Goal: Transaction & Acquisition: Purchase product/service

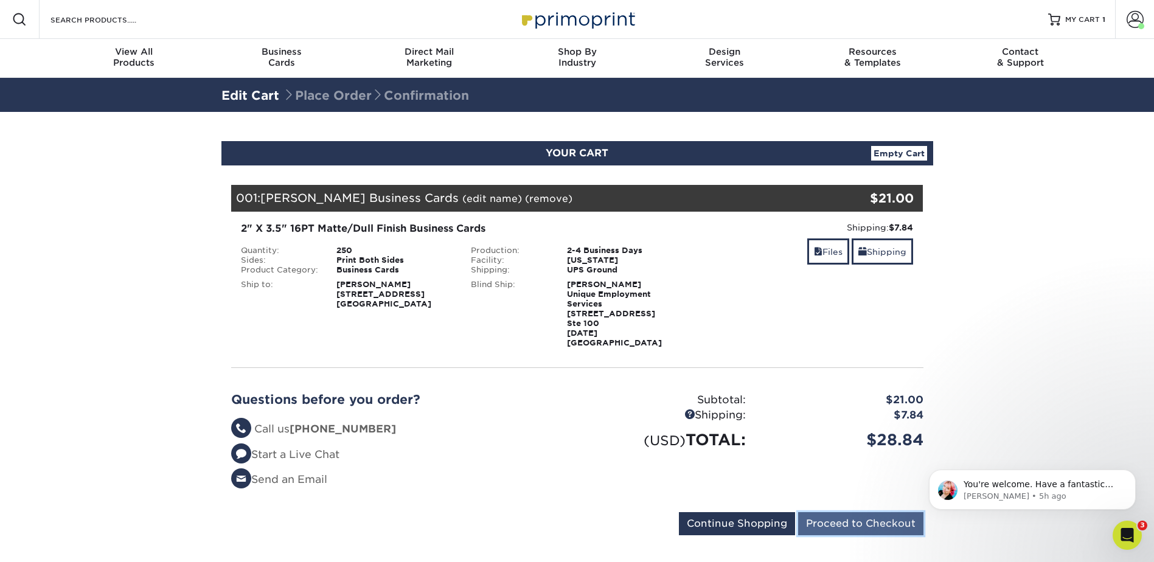
click at [875, 512] on input "Proceed to Checkout" at bounding box center [860, 523] width 125 height 23
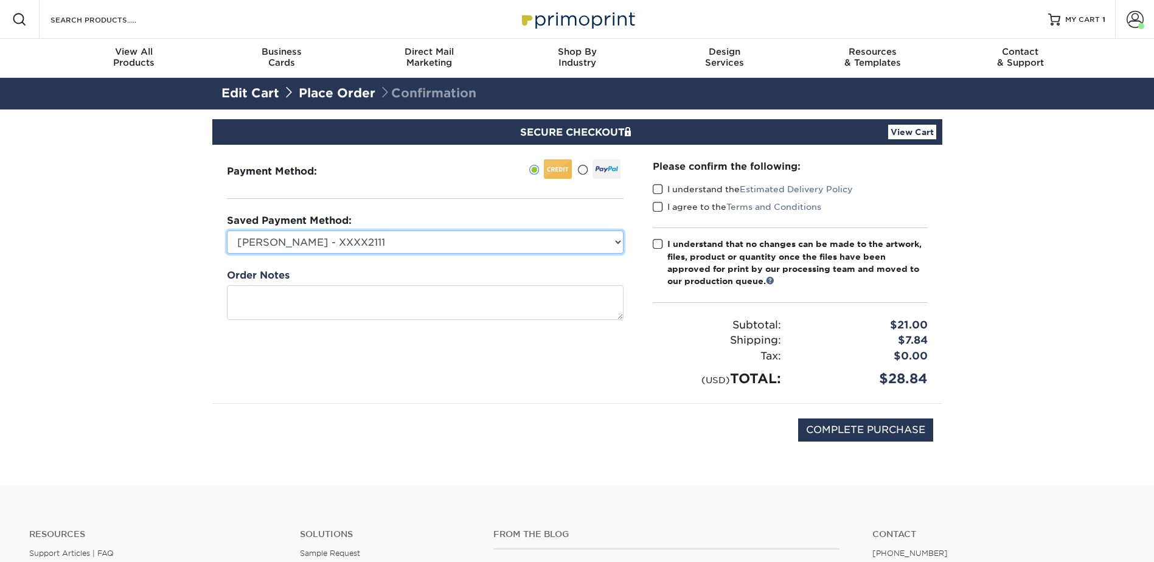
click at [502, 245] on select "[PERSON_NAME] - XXXX2111 [PERSON_NAME] - XXXX1642 New Credit Card" at bounding box center [425, 242] width 397 height 23
select select "74974"
click at [227, 231] on select "[PERSON_NAME] - XXXX2111 [PERSON_NAME] - XXXX1642 New Credit Card" at bounding box center [425, 242] width 397 height 23
click at [656, 188] on span at bounding box center [658, 190] width 10 height 12
click at [0, 0] on input "I understand the Estimated Delivery Policy" at bounding box center [0, 0] width 0 height 0
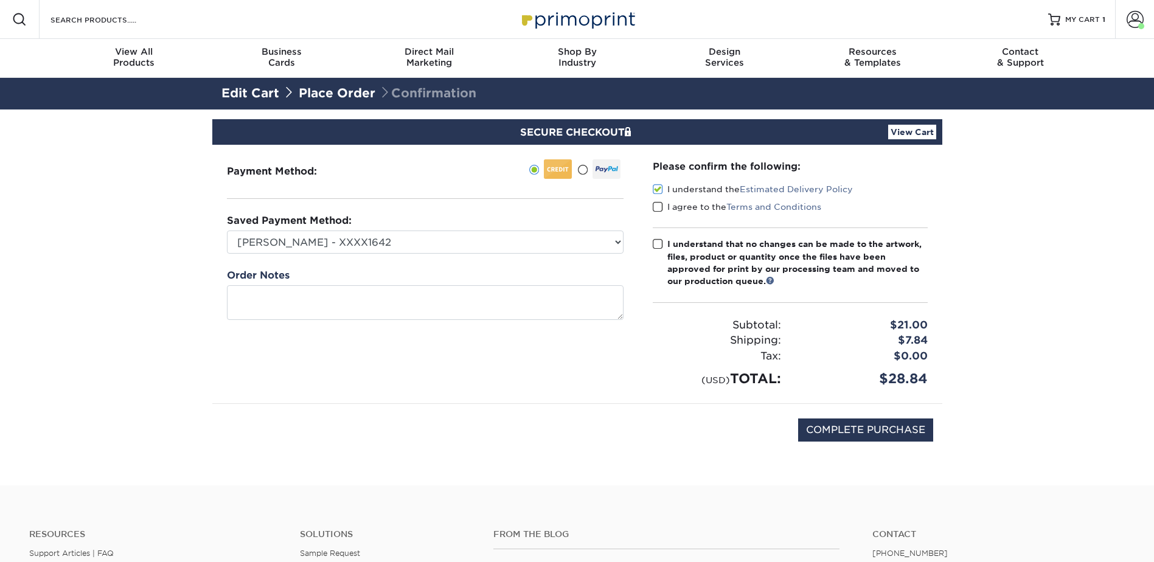
click at [657, 209] on span at bounding box center [658, 207] width 10 height 12
click at [0, 0] on input "I agree to the Terms and Conditions" at bounding box center [0, 0] width 0 height 0
click at [653, 242] on span at bounding box center [658, 244] width 10 height 12
click at [0, 0] on input "I understand that no changes can be made to the artwork, files, product or quan…" at bounding box center [0, 0] width 0 height 0
click at [878, 426] on input "COMPLETE PURCHASE" at bounding box center [865, 429] width 135 height 23
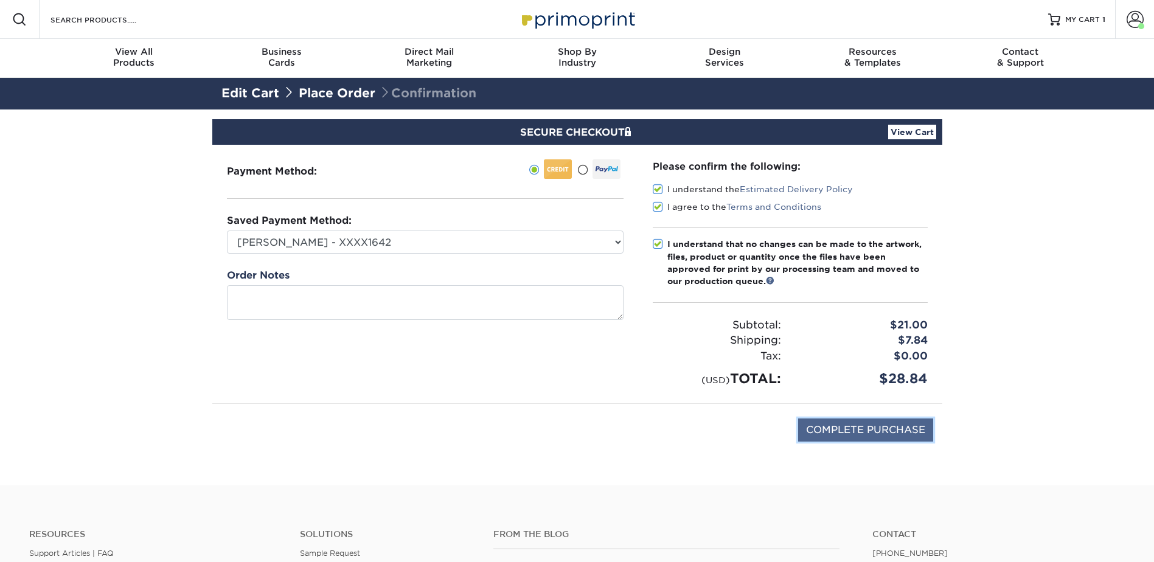
type input "PROCESSING, PLEASE WAIT..."
